Goal: Information Seeking & Learning: Find specific fact

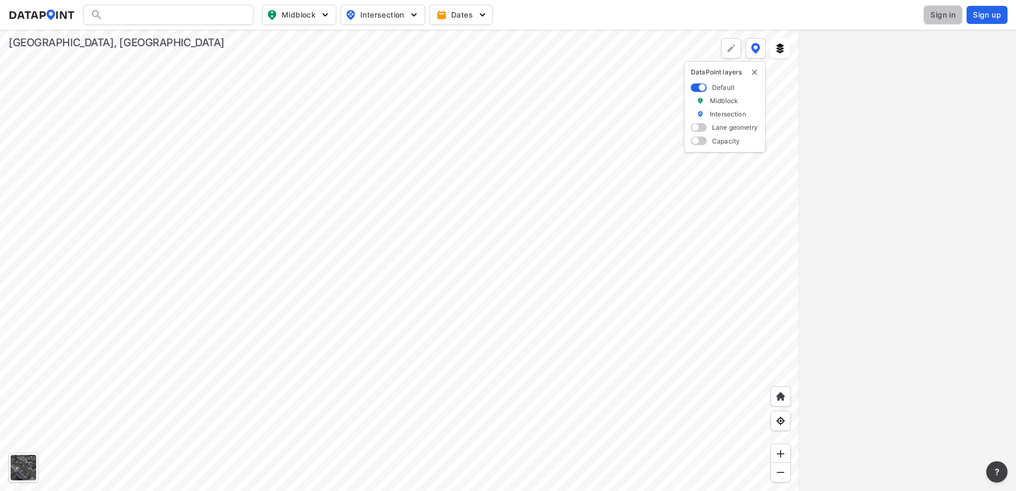
click at [946, 10] on span "Sign in" at bounding box center [942, 15] width 25 height 11
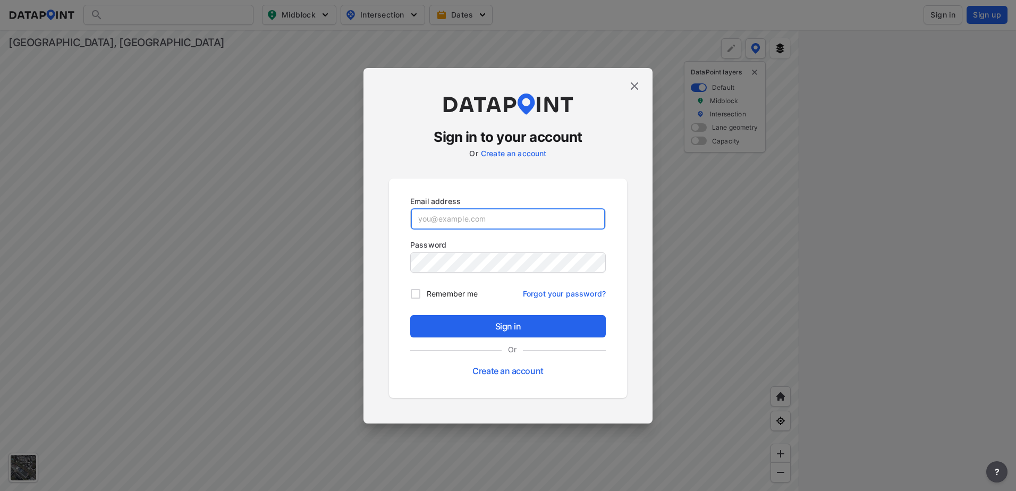
type input "dharding@greenvillesc.gov"
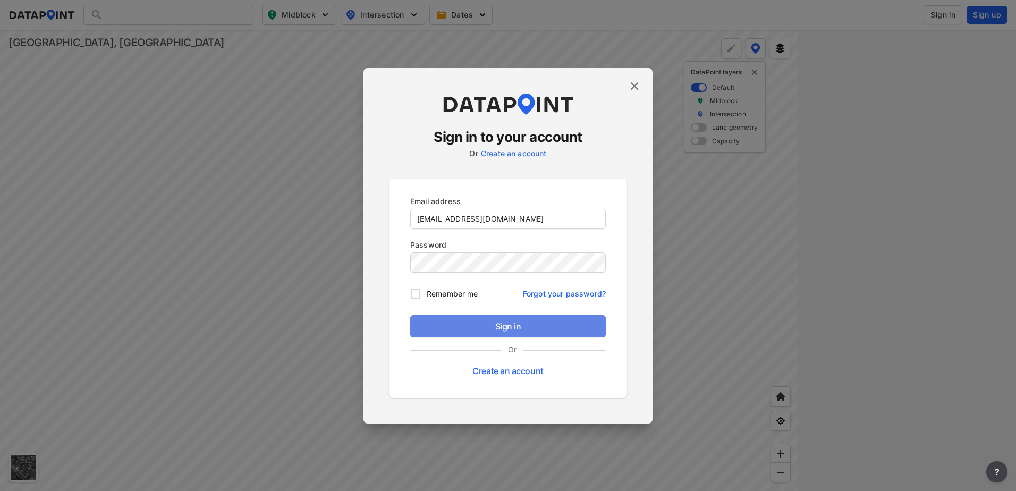
click at [509, 321] on span "Sign in" at bounding box center [508, 326] width 179 height 13
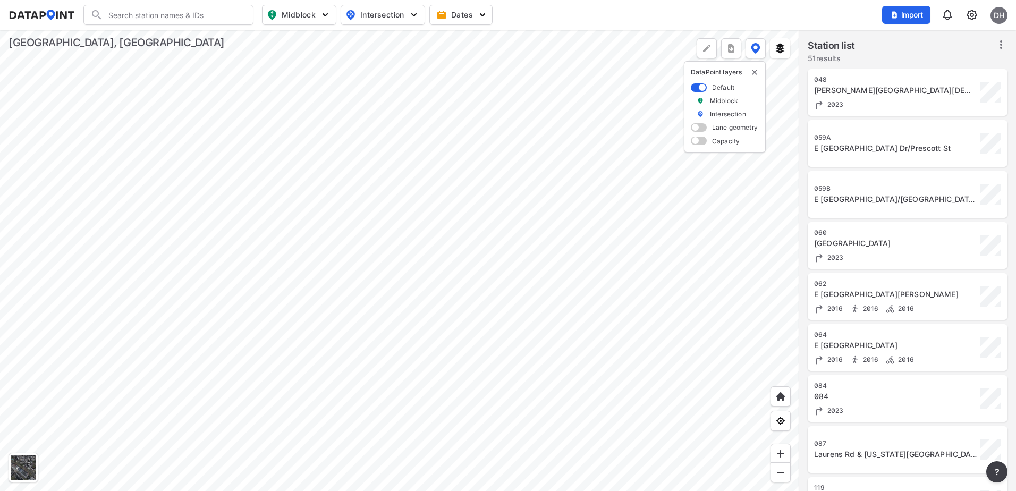
click at [475, 288] on div at bounding box center [399, 260] width 799 height 461
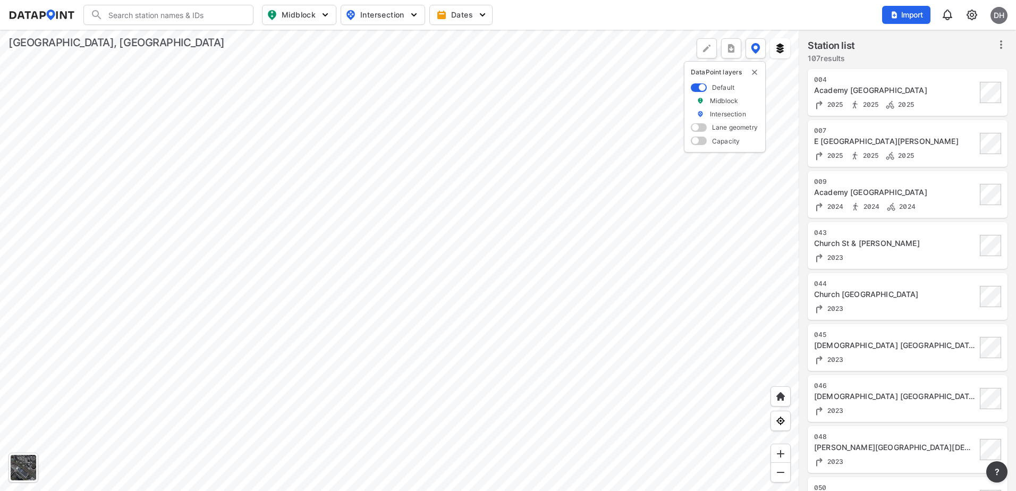
click at [455, 248] on div at bounding box center [399, 260] width 799 height 461
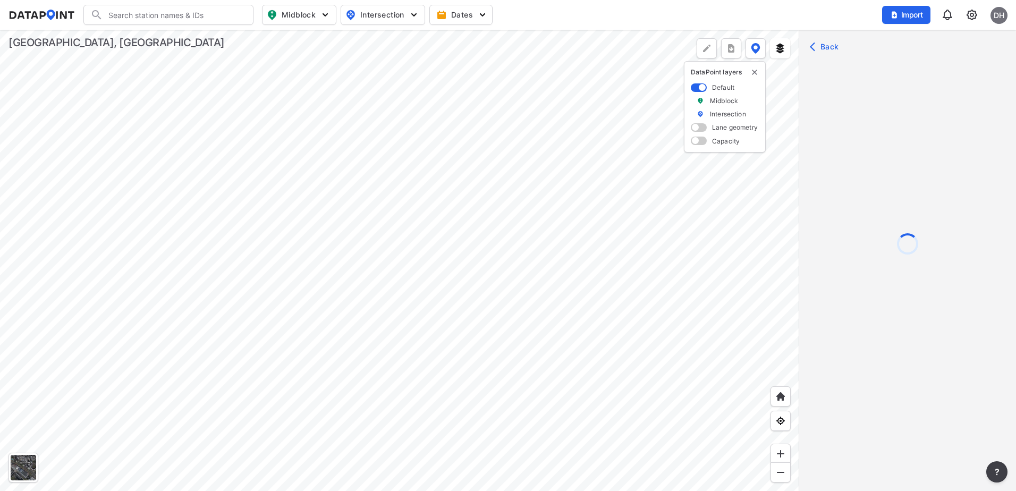
click at [439, 206] on div at bounding box center [399, 260] width 799 height 461
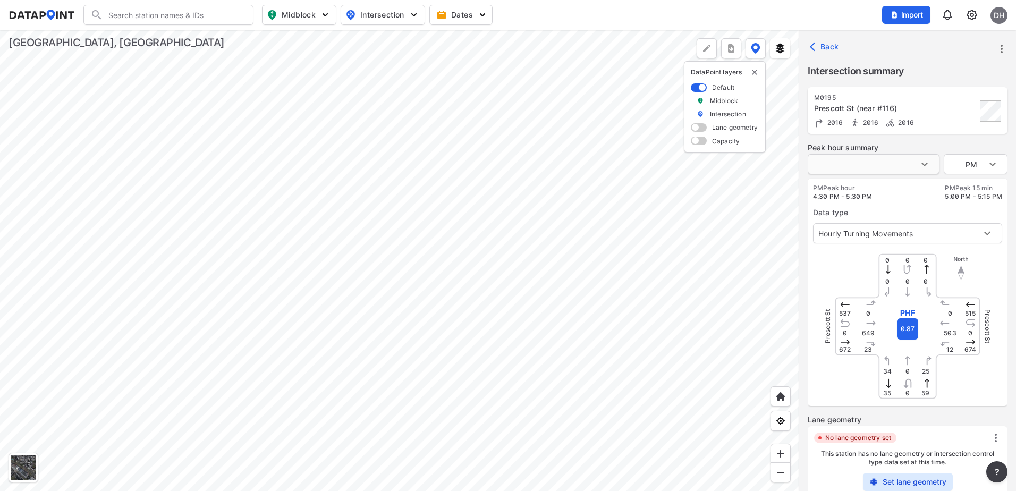
click at [910, 162] on body "Search Please enter a search term. Midblock Intersection Dates Import DH Import…" at bounding box center [508, 245] width 1016 height 491
click at [873, 163] on li "November 3, 2016 (Thursday)" at bounding box center [841, 164] width 66 height 20
type input "November 3, 2016 (Thursday)"
click at [699, 190] on div at bounding box center [399, 260] width 799 height 461
type input "PM"
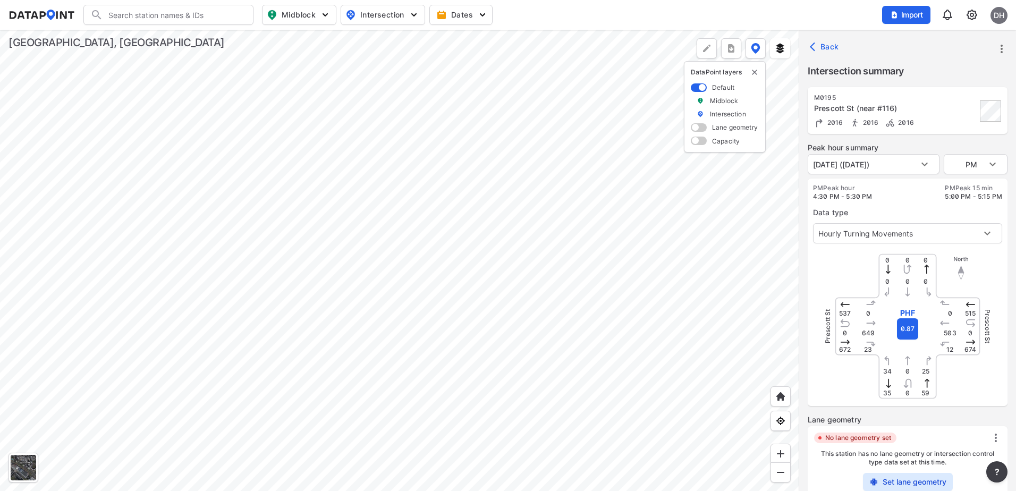
click at [443, 125] on div at bounding box center [399, 260] width 799 height 461
click at [455, 128] on div at bounding box center [399, 260] width 799 height 461
click at [449, 378] on div at bounding box center [399, 260] width 799 height 461
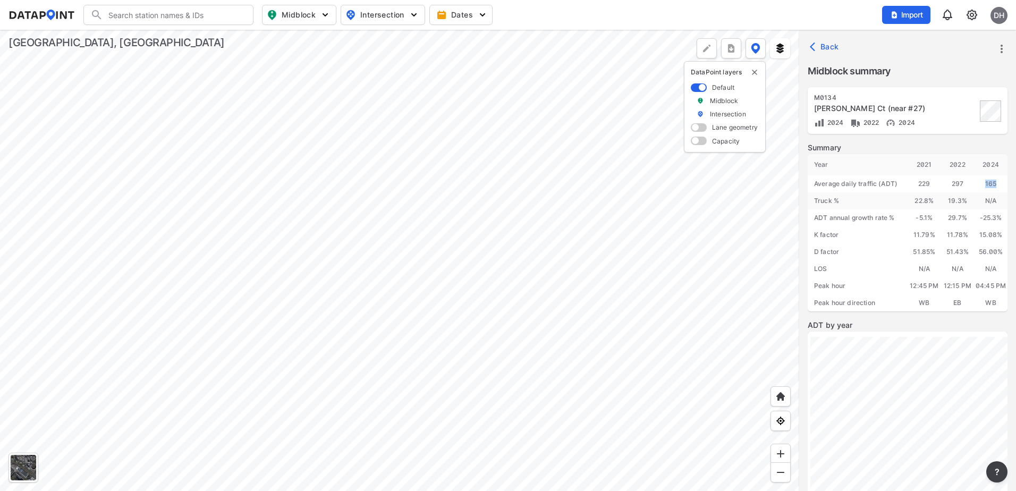
drag, startPoint x: 983, startPoint y: 183, endPoint x: 996, endPoint y: 180, distance: 13.5
click at [996, 180] on div "165" at bounding box center [990, 183] width 33 height 17
drag, startPoint x: 996, startPoint y: 180, endPoint x: 990, endPoint y: 187, distance: 9.4
click at [990, 187] on div "165" at bounding box center [990, 183] width 33 height 17
drag, startPoint x: 984, startPoint y: 184, endPoint x: 1001, endPoint y: 184, distance: 17.0
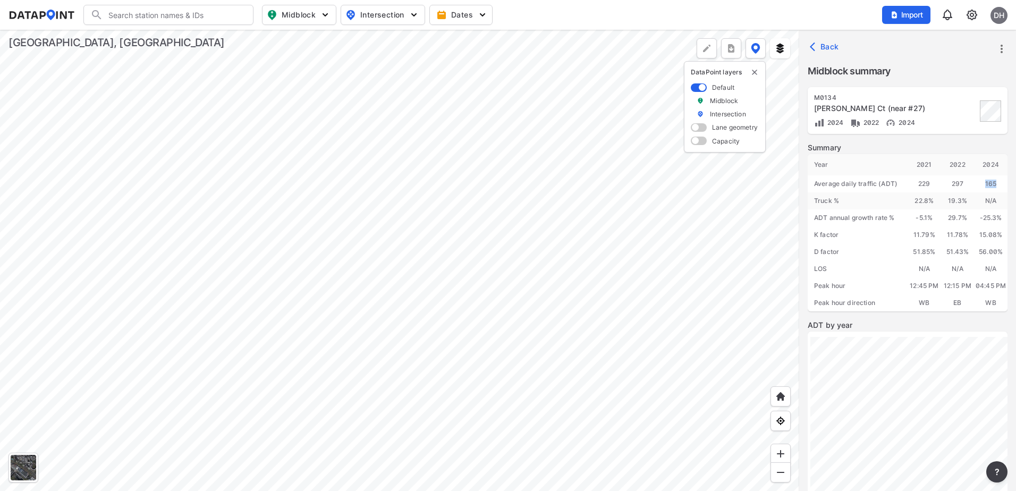
click at [1001, 184] on div "165" at bounding box center [990, 183] width 33 height 17
drag, startPoint x: 1001, startPoint y: 184, endPoint x: 992, endPoint y: 187, distance: 9.1
click at [992, 187] on div "165" at bounding box center [990, 183] width 33 height 17
click at [1007, 45] on icon "more" at bounding box center [1001, 49] width 13 height 13
click at [960, 50] on li "View all details" at bounding box center [956, 48] width 102 height 19
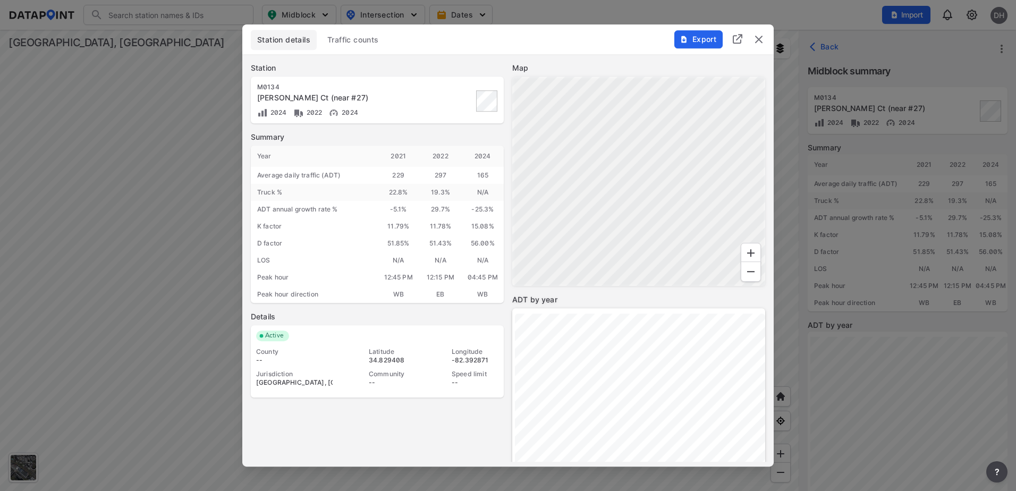
click at [367, 36] on span "Traffic counts" at bounding box center [353, 40] width 52 height 11
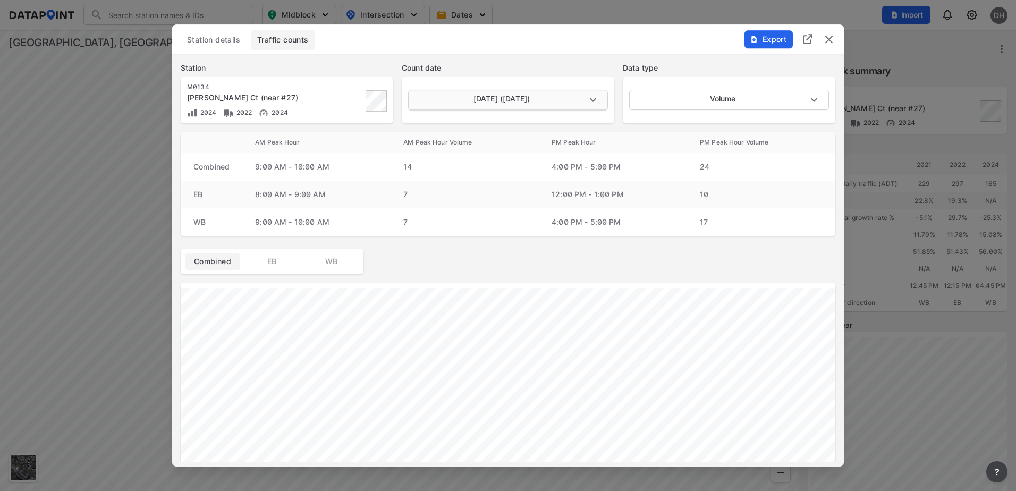
click at [460, 103] on body "Search Please enter a search term. Midblock Intersection Dates Import DH Import…" at bounding box center [508, 245] width 1016 height 491
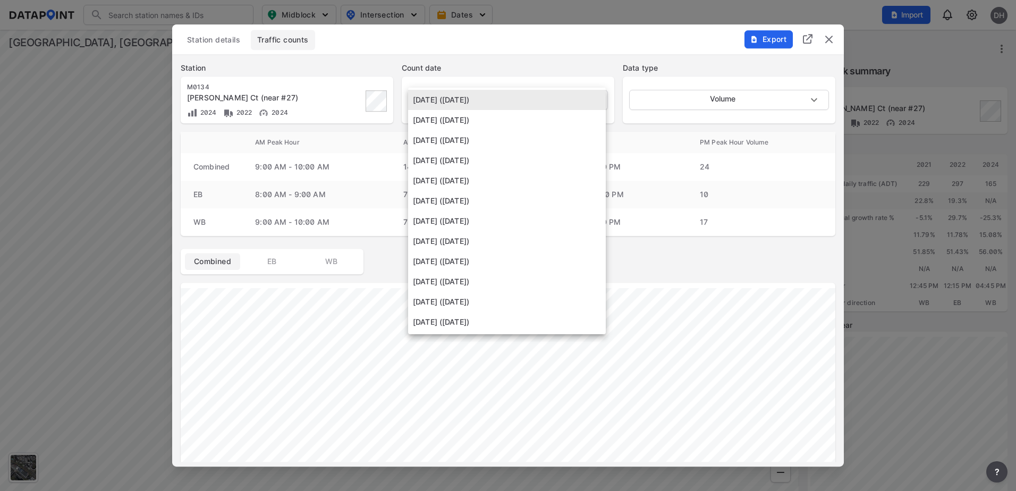
click at [463, 48] on div at bounding box center [508, 245] width 1016 height 491
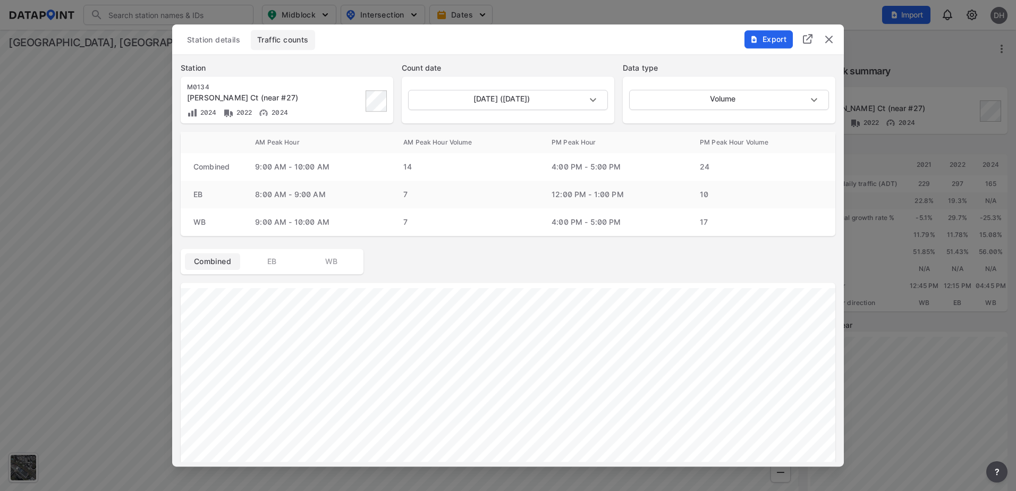
click at [221, 43] on span "Station details" at bounding box center [213, 40] width 53 height 11
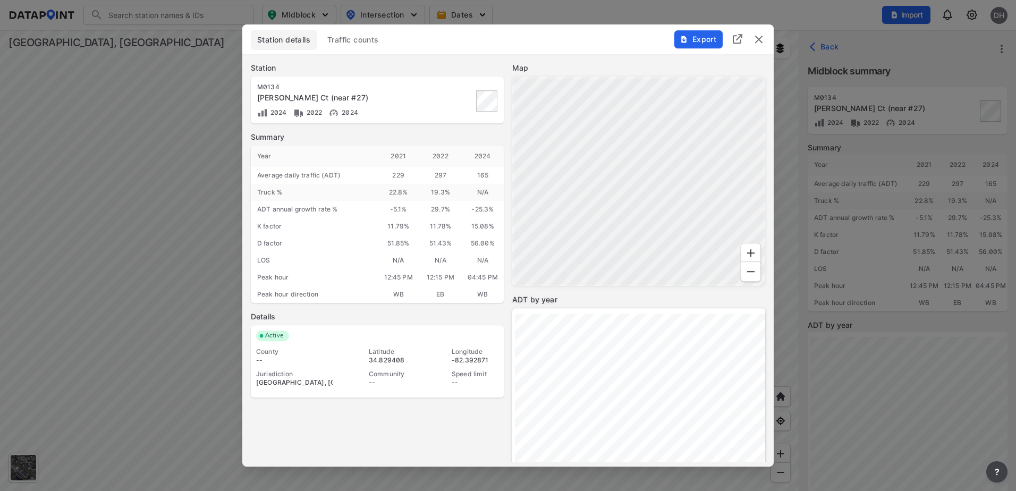
click at [389, 154] on div "2021" at bounding box center [398, 156] width 42 height 21
drag, startPoint x: 389, startPoint y: 154, endPoint x: 479, endPoint y: 154, distance: 89.3
click at [453, 157] on div "2022" at bounding box center [440, 156] width 42 height 21
click at [341, 44] on span "Traffic counts" at bounding box center [353, 40] width 52 height 11
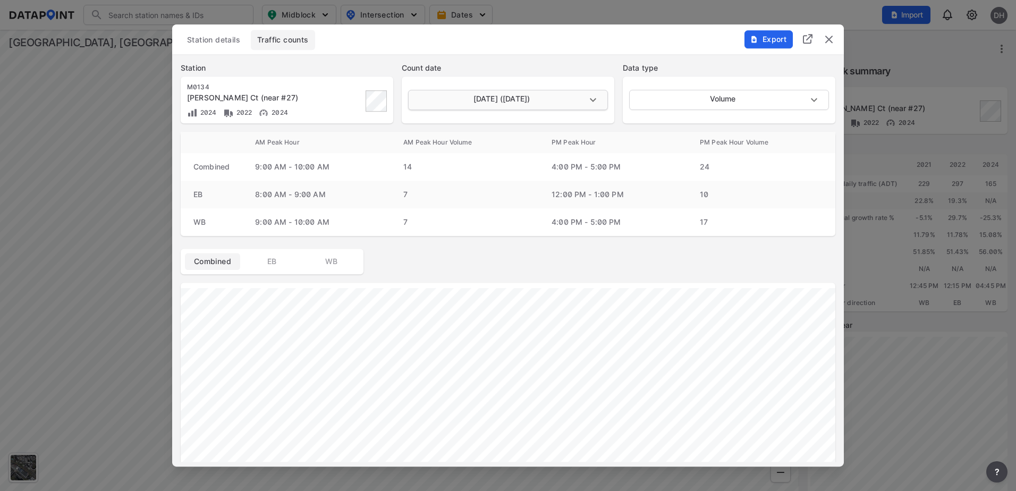
click at [459, 100] on body "Search Please enter a search term. Midblock Intersection Dates Import DH Import…" at bounding box center [508, 245] width 1016 height 491
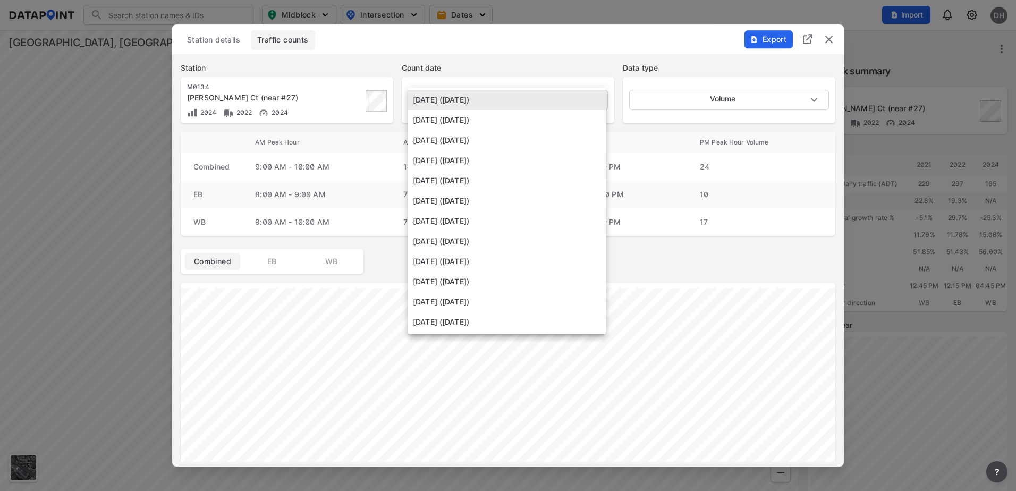
click at [469, 303] on li "November 2 2017 (Thursday)" at bounding box center [507, 302] width 198 height 20
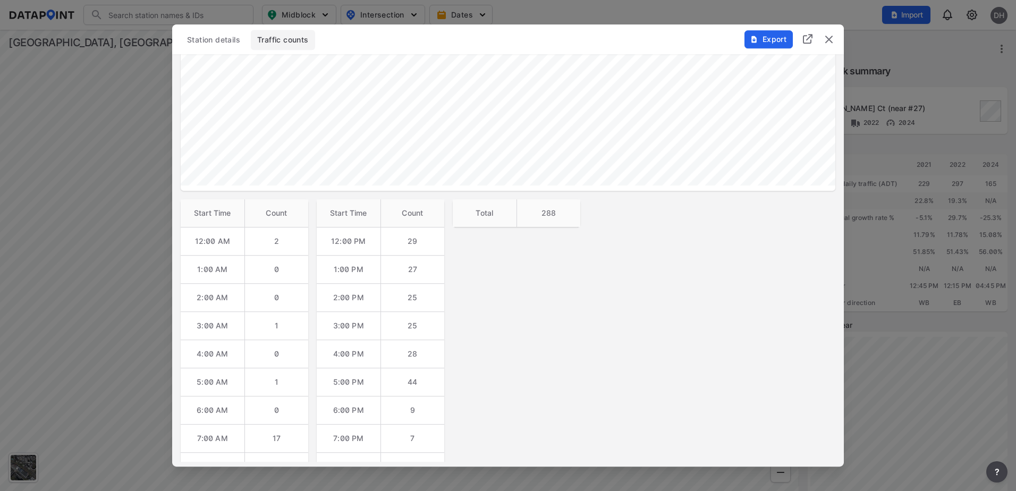
scroll to position [315, 0]
drag, startPoint x: 474, startPoint y: 265, endPoint x: 562, endPoint y: 266, distance: 88.2
click at [562, 266] on tr "Total 288" at bounding box center [517, 266] width 128 height 28
click at [562, 266] on th "288" at bounding box center [548, 266] width 64 height 28
drag, startPoint x: 472, startPoint y: 267, endPoint x: 494, endPoint y: 266, distance: 22.4
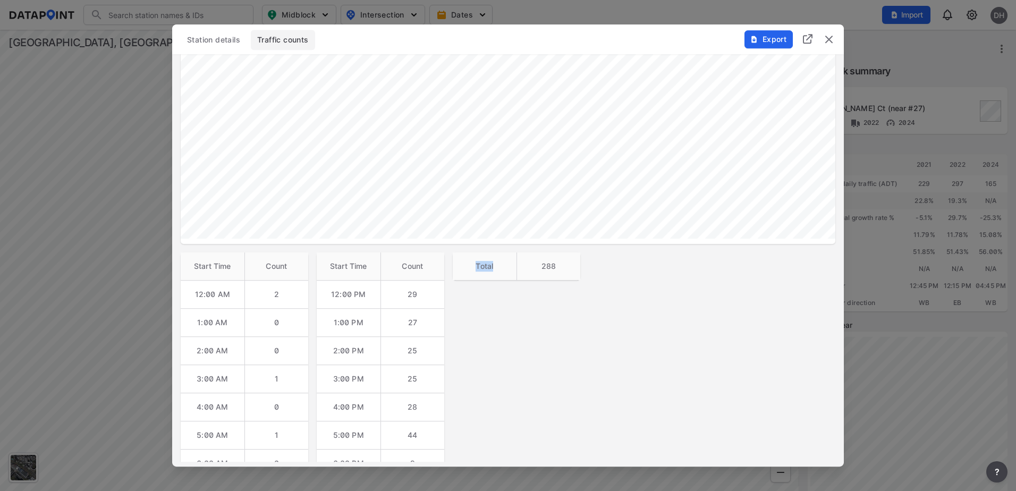
click at [494, 266] on th "Total" at bounding box center [485, 266] width 64 height 28
drag, startPoint x: 494, startPoint y: 266, endPoint x: 498, endPoint y: 276, distance: 11.0
click at [498, 276] on th "Total" at bounding box center [485, 266] width 64 height 28
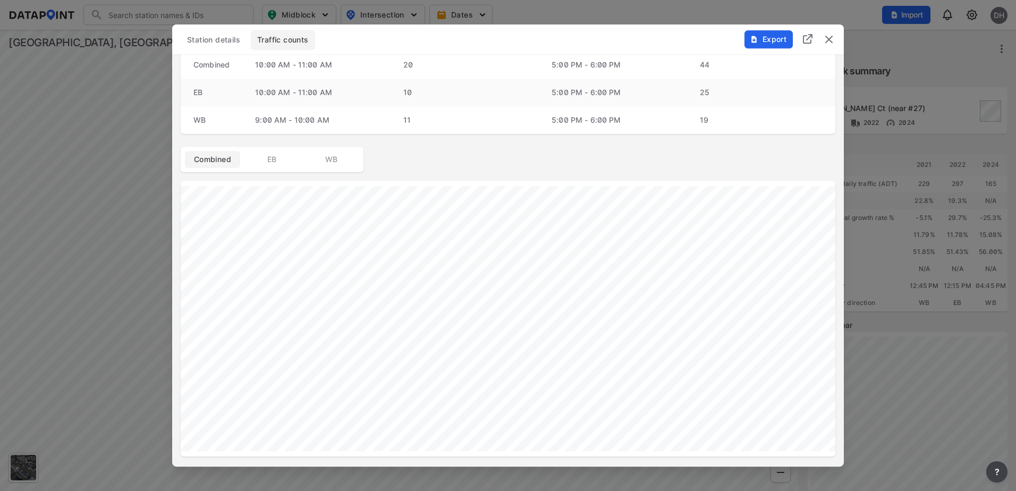
scroll to position [0, 0]
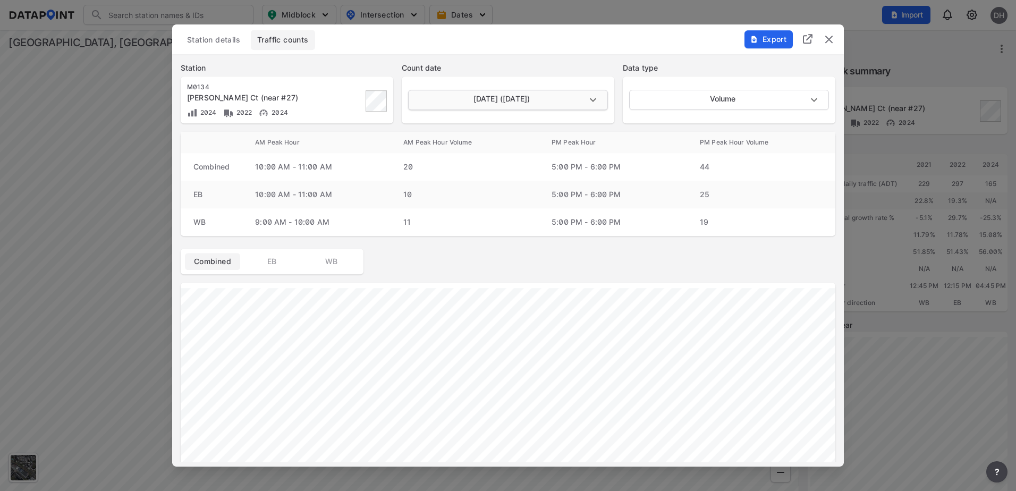
click at [505, 103] on body "Search Please enter a search term. Midblock Intersection Dates Import DH Import…" at bounding box center [508, 245] width 1016 height 491
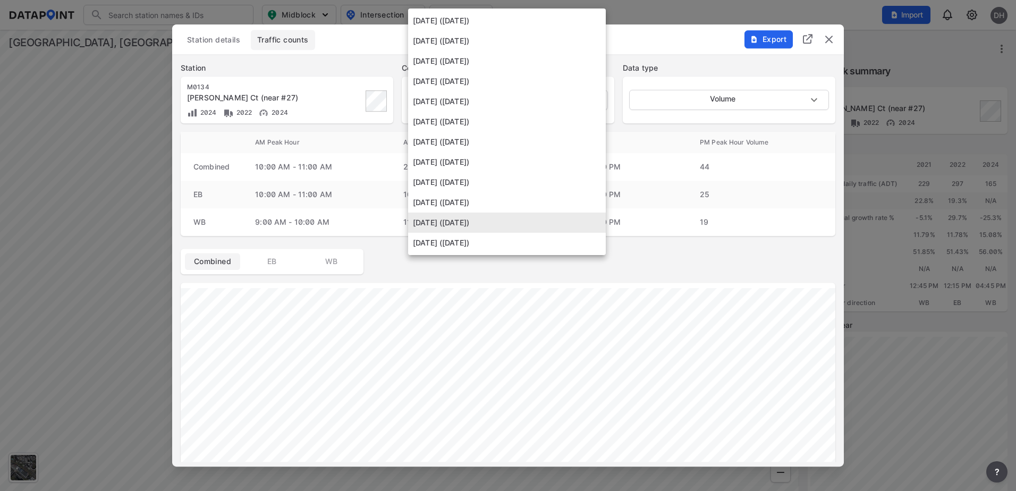
click at [655, 39] on div at bounding box center [508, 245] width 1016 height 491
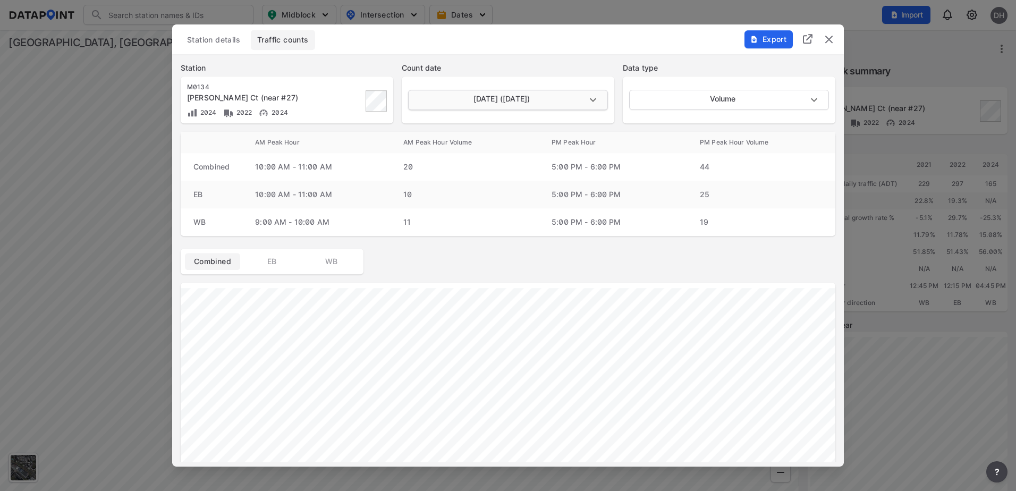
click at [538, 103] on body "Search Please enter a search term. Midblock Intersection Dates Import DH Import…" at bounding box center [508, 245] width 1016 height 491
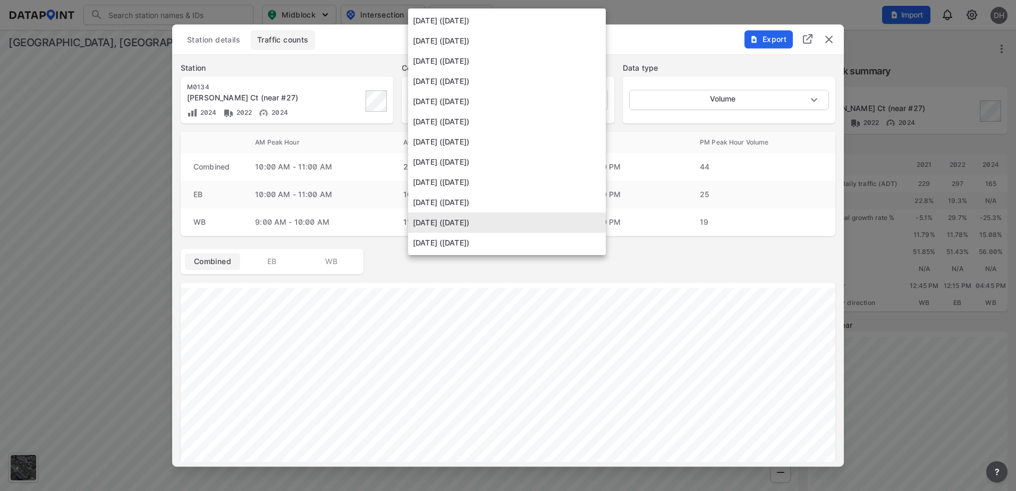
click at [485, 239] on li "November 1 2017 (Wednesday)" at bounding box center [507, 243] width 198 height 20
type input "2017-11-01"
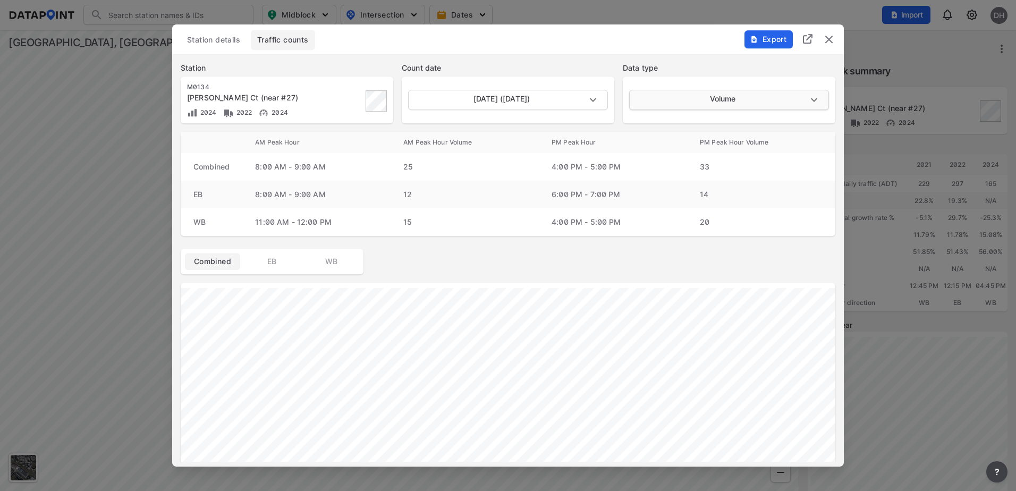
click at [664, 100] on body "Search Please enter a search term. Midblock Intersection Dates Import DH Import…" at bounding box center [508, 245] width 1016 height 491
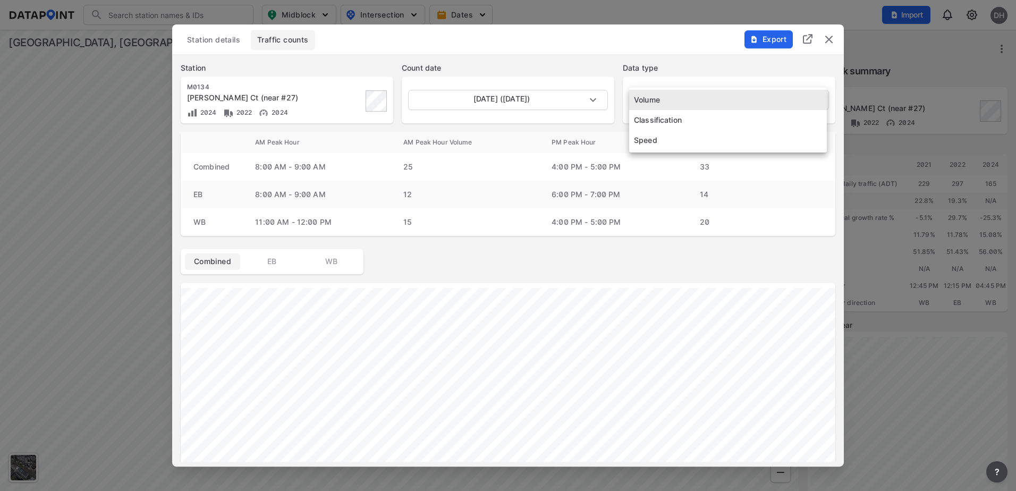
click at [655, 135] on li "Speed" at bounding box center [728, 140] width 198 height 20
type input "Speed"
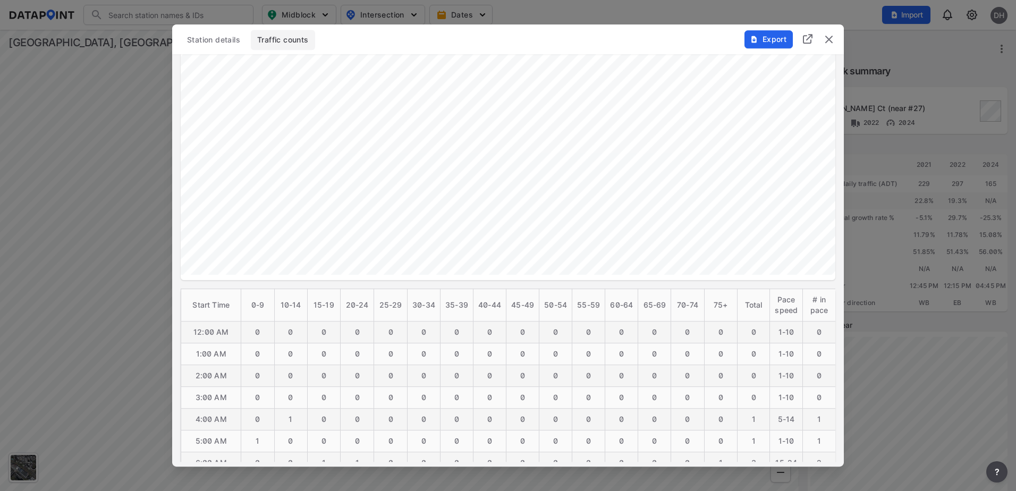
scroll to position [159, 0]
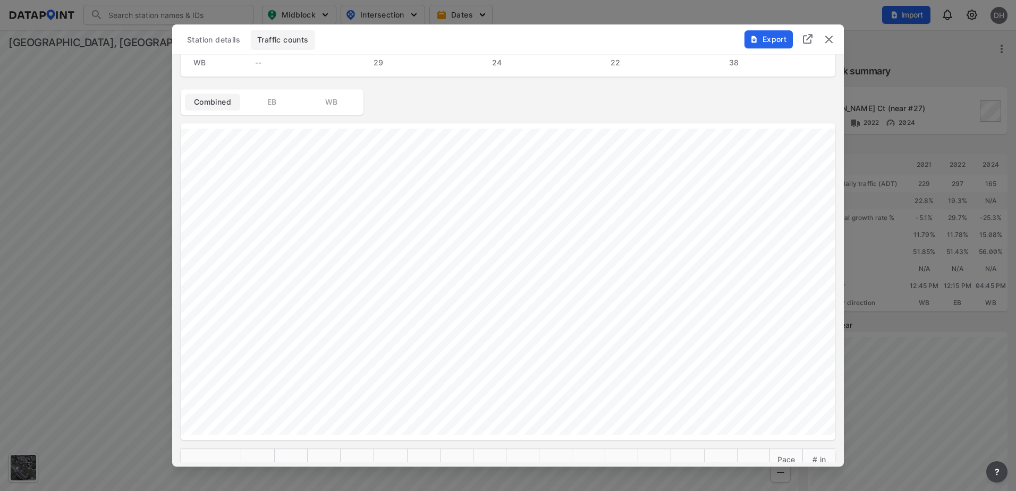
click at [676, 41] on div "Station details Traffic counts" at bounding box center [508, 40] width 655 height 20
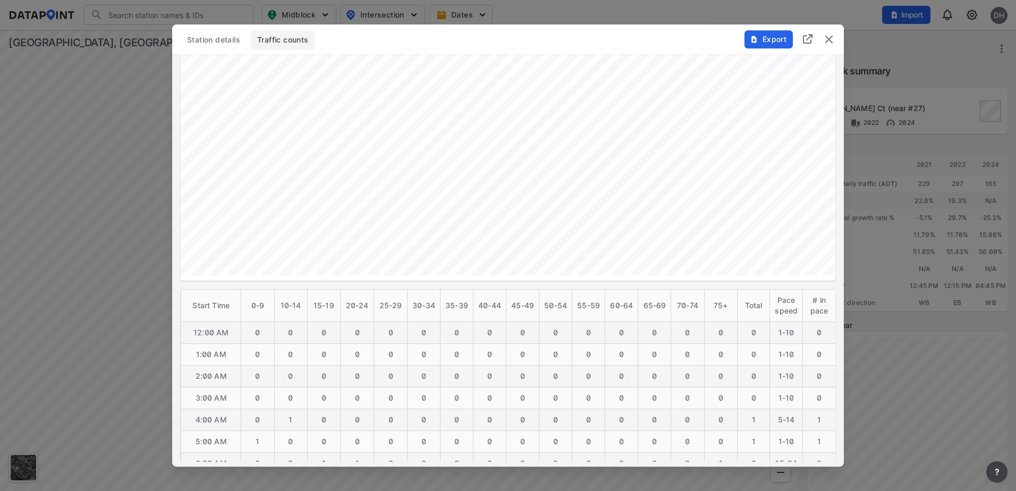
scroll to position [372, 0]
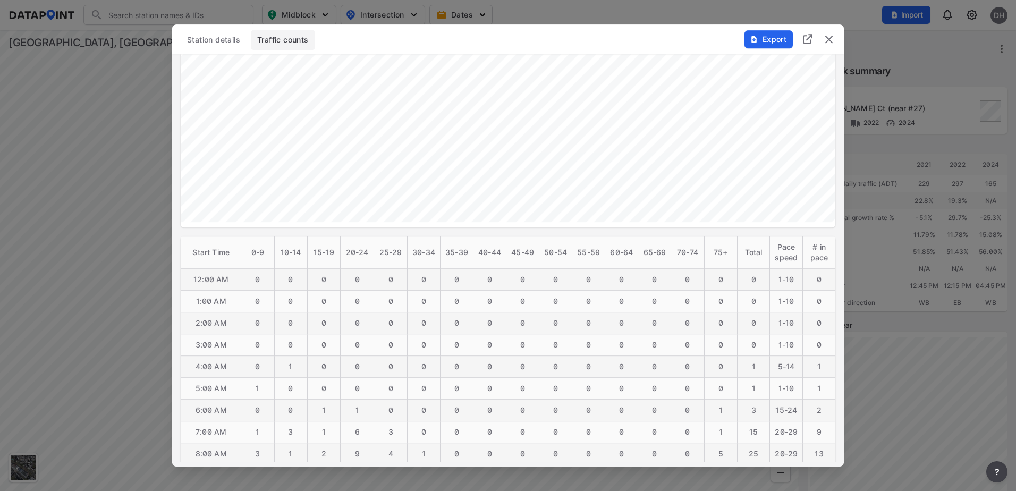
click at [828, 41] on img "delete" at bounding box center [828, 39] width 13 height 13
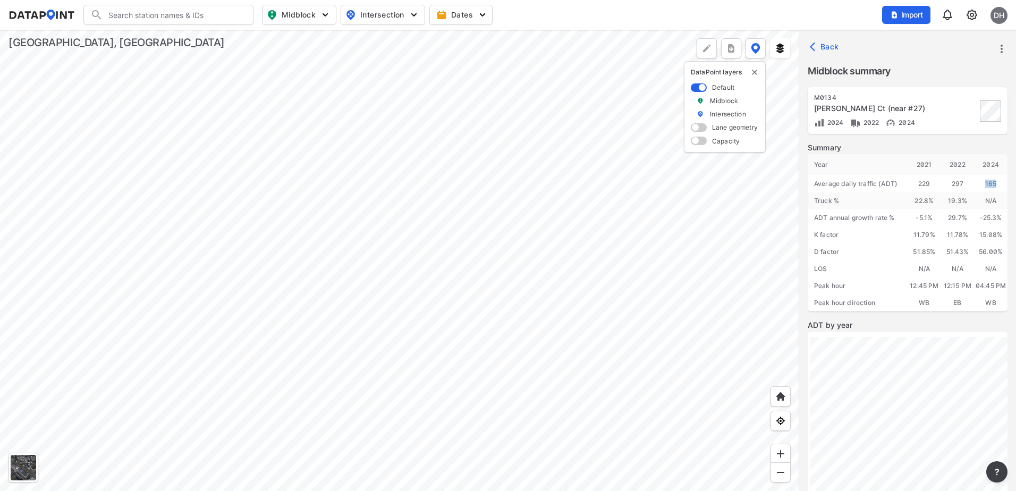
drag, startPoint x: 984, startPoint y: 183, endPoint x: 996, endPoint y: 183, distance: 11.2
click at [996, 183] on div "165" at bounding box center [990, 183] width 33 height 17
